Goal: Information Seeking & Learning: Learn about a topic

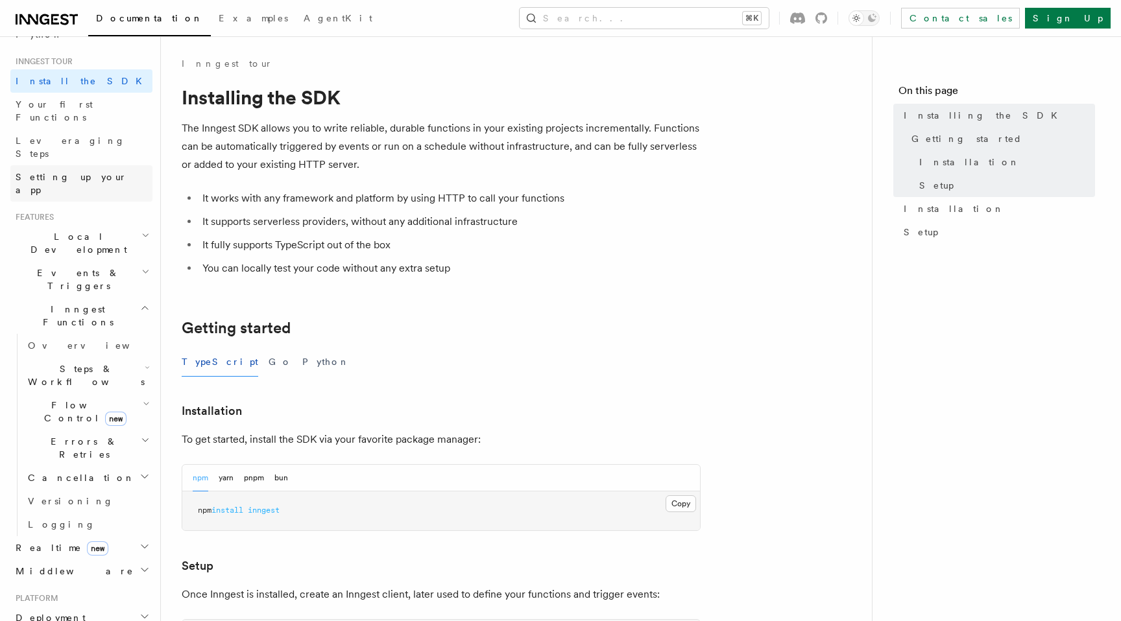
scroll to position [119, 0]
click at [736, 19] on button "Search... ⌘K" at bounding box center [644, 18] width 249 height 21
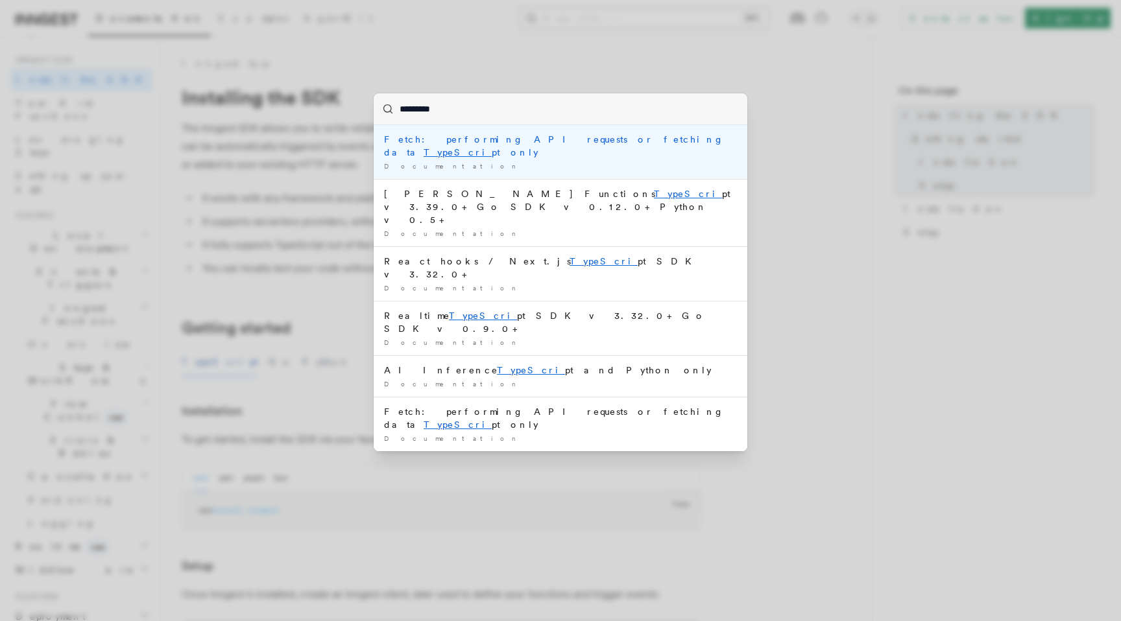
type input "**********"
